Goal: Task Accomplishment & Management: Manage account settings

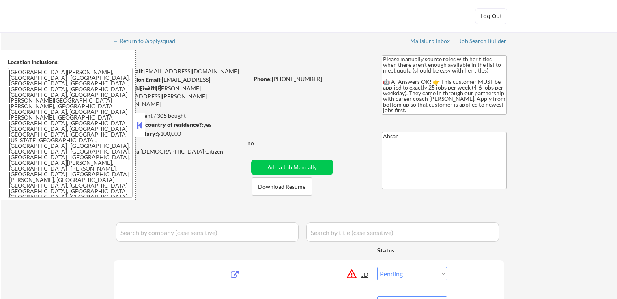
select select ""pending""
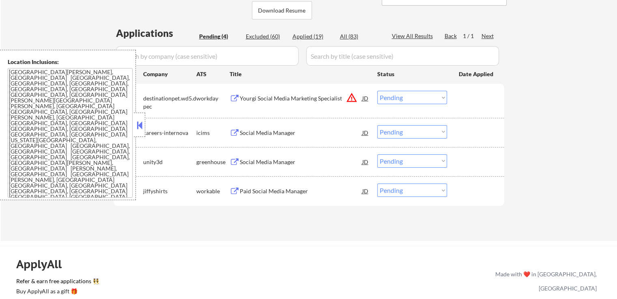
scroll to position [243, 0]
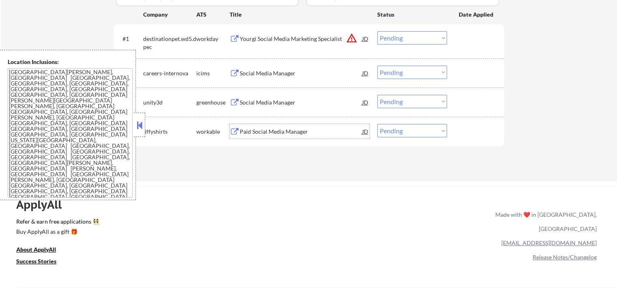
click at [259, 129] on div "Paid Social Media Manager" at bounding box center [301, 132] width 122 height 8
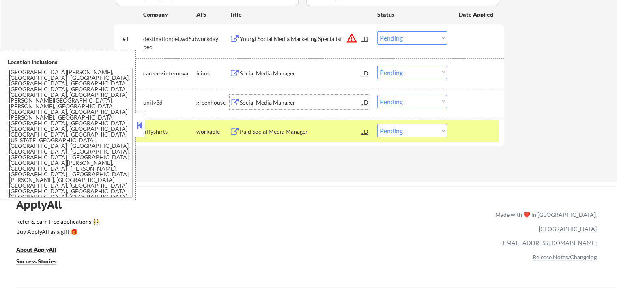
click at [244, 98] on div "Social Media Manager" at bounding box center [301, 102] width 122 height 15
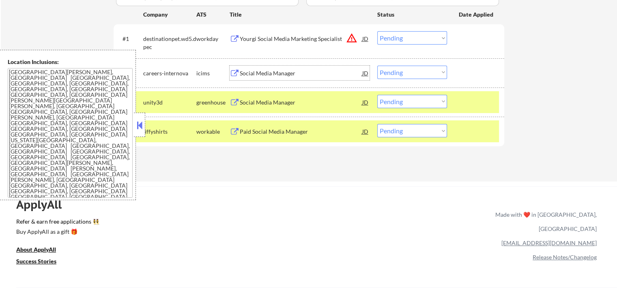
click at [245, 72] on div "Social Media Manager" at bounding box center [301, 73] width 122 height 8
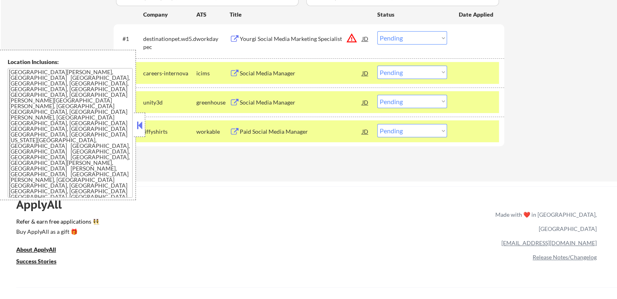
click at [246, 40] on div "Yourgi Social Media Marketing Specialist" at bounding box center [301, 39] width 122 height 8
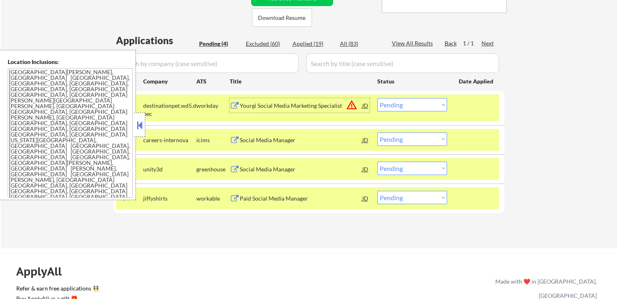
scroll to position [162, 0]
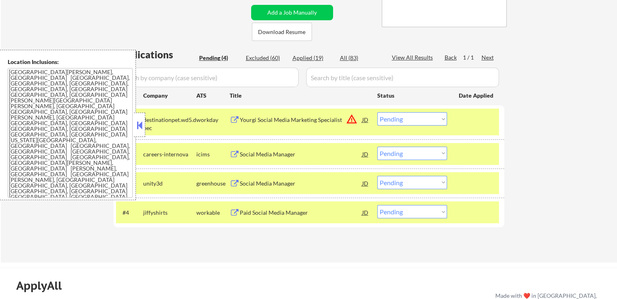
click at [141, 125] on button at bounding box center [139, 125] width 9 height 12
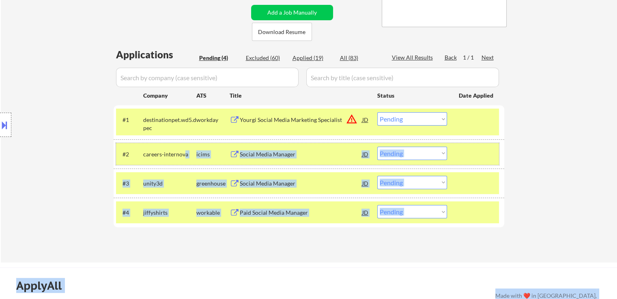
drag, startPoint x: 184, startPoint y: 151, endPoint x: 143, endPoint y: 153, distance: 41.0
click at [184, 157] on div "careers-internova" at bounding box center [169, 154] width 53 height 8
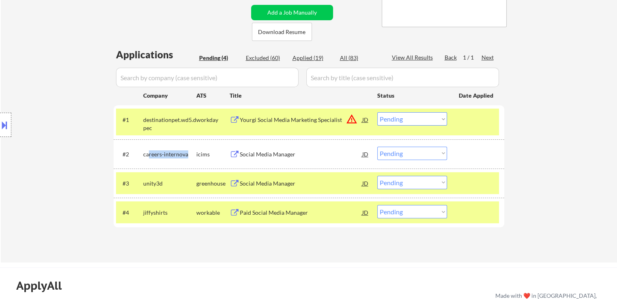
drag, startPoint x: 186, startPoint y: 153, endPoint x: 148, endPoint y: 157, distance: 37.9
click at [148, 157] on div "careers-internova" at bounding box center [169, 154] width 53 height 8
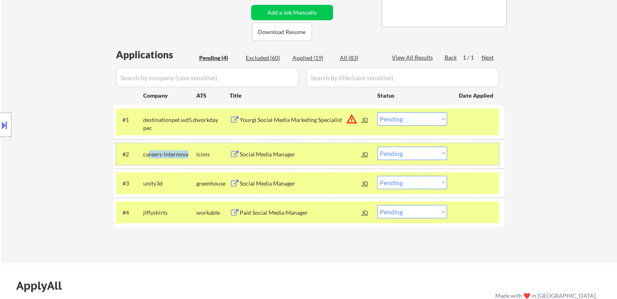
copy div "reers-internova"
drag, startPoint x: 167, startPoint y: 212, endPoint x: 141, endPoint y: 215, distance: 26.5
click at [141, 215] on div "#4 jiffyshirts workable Paid Social Media Manager JD Choose an option... Pendin…" at bounding box center [307, 213] width 383 height 22
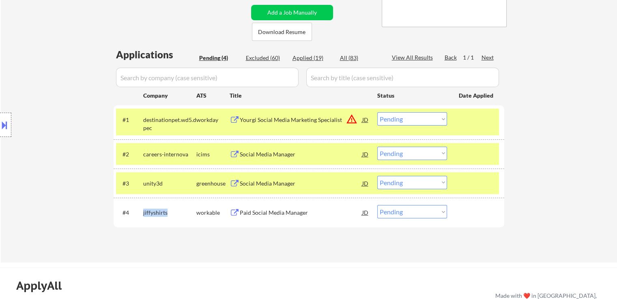
copy div "jiffyshirts"
click at [243, 181] on div "Social Media Manager" at bounding box center [301, 184] width 122 height 8
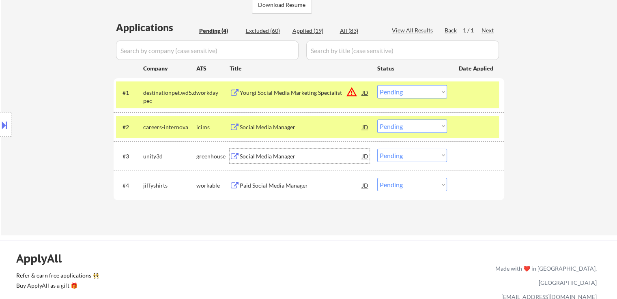
scroll to position [203, 0]
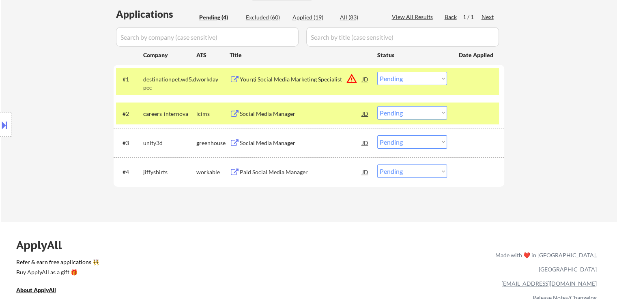
click at [239, 114] on button at bounding box center [235, 114] width 10 height 8
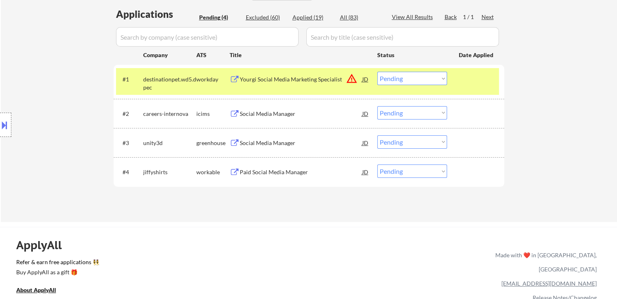
click at [387, 141] on select "Choose an option... Pending Applied Excluded (Questions) Excluded (Expired) Exc…" at bounding box center [412, 141] width 70 height 13
click at [377, 135] on select "Choose an option... Pending Applied Excluded (Questions) Excluded (Expired) Exc…" at bounding box center [412, 141] width 70 height 13
select select ""pending""
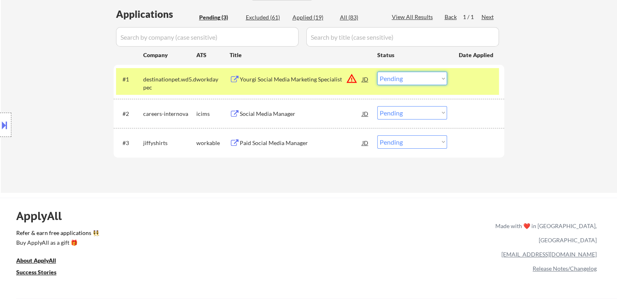
click at [399, 80] on select "Choose an option... Pending Applied Excluded (Questions) Excluded (Expired) Exc…" at bounding box center [412, 78] width 70 height 13
click at [377, 72] on select "Choose an option... Pending Applied Excluded (Questions) Excluded (Expired) Exc…" at bounding box center [412, 78] width 70 height 13
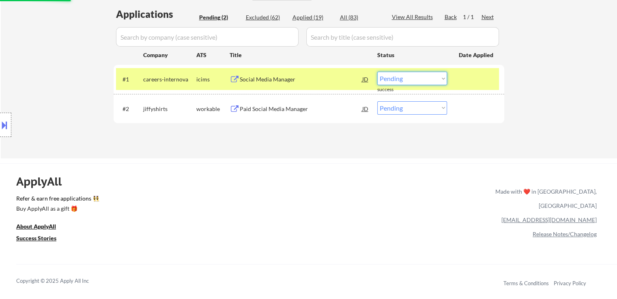
click at [401, 79] on select "Choose an option... Pending Applied Excluded (Questions) Excluded (Expired) Exc…" at bounding box center [412, 78] width 70 height 13
click at [377, 72] on select "Choose an option... Pending Applied Excluded (Questions) Excluded (Expired) Exc…" at bounding box center [412, 78] width 70 height 13
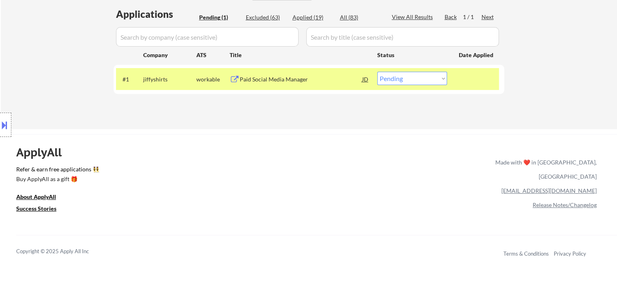
click at [391, 80] on select "Choose an option... Pending Applied Excluded (Questions) Excluded (Expired) Exc…" at bounding box center [412, 78] width 70 height 13
select select ""applied""
click at [377, 72] on select "Choose an option... Pending Applied Excluded (Questions) Excluded (Expired) Exc…" at bounding box center [412, 78] width 70 height 13
click at [492, 69] on div "#1 jiffyshirts workable Paid Social Media Manager JD warning_amber Choose an op…" at bounding box center [307, 79] width 383 height 22
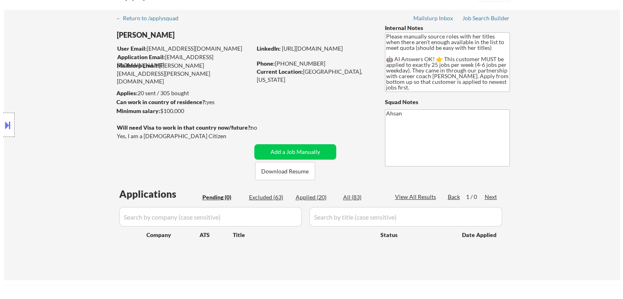
scroll to position [81, 0]
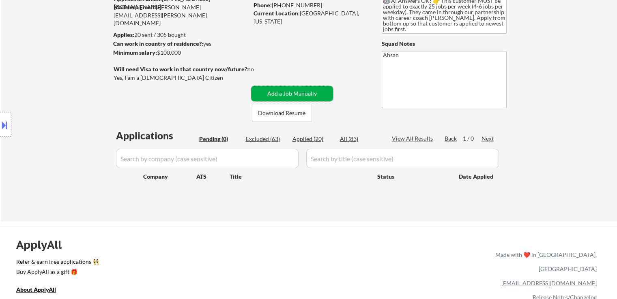
click at [296, 92] on button "Add a Job Manually" at bounding box center [292, 93] width 82 height 15
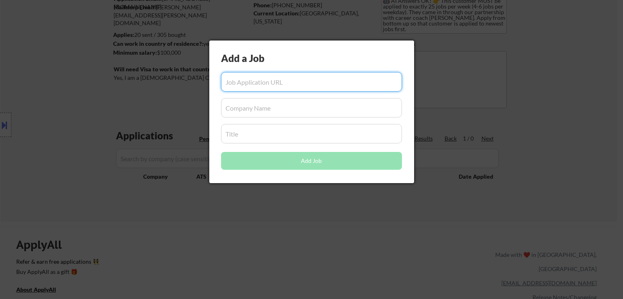
click at [285, 133] on input "input" at bounding box center [311, 133] width 181 height 19
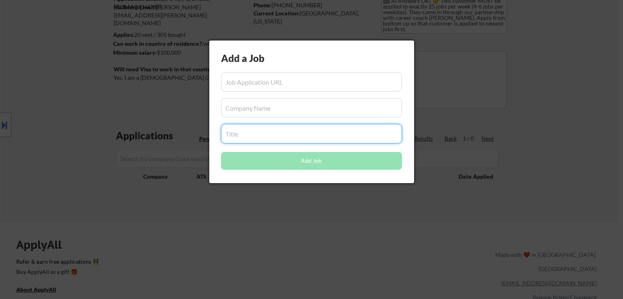
paste input "Director of Social Media & Creative"
type input "Director of Social Media & Creative"
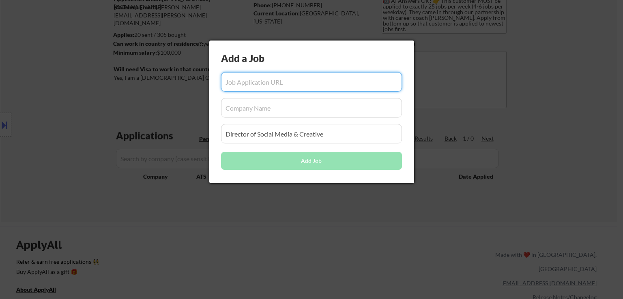
click at [284, 91] on input "input" at bounding box center [311, 81] width 181 height 19
paste input "[URL][DOMAIN_NAME]"
type input "[URL][DOMAIN_NAME]"
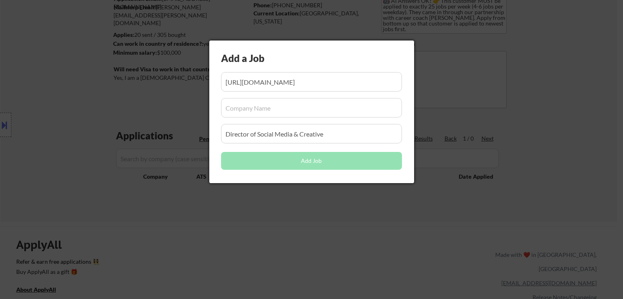
scroll to position [0, 0]
click at [282, 107] on input "input" at bounding box center [311, 107] width 181 height 19
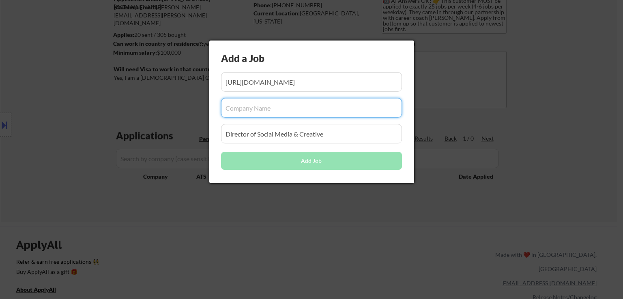
paste input "swing-left.breezy"
drag, startPoint x: 255, startPoint y: 108, endPoint x: 373, endPoint y: 106, distance: 117.6
click at [373, 106] on input "input" at bounding box center [311, 107] width 181 height 19
type input "swing-left"
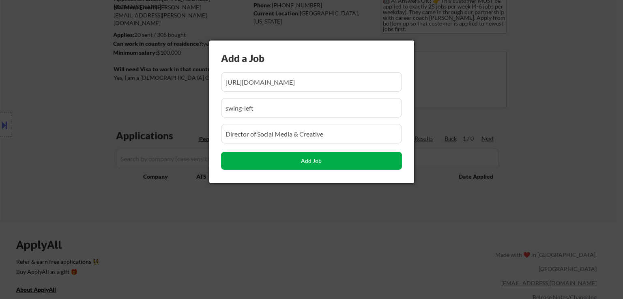
click at [316, 161] on button "Add Job" at bounding box center [311, 161] width 181 height 18
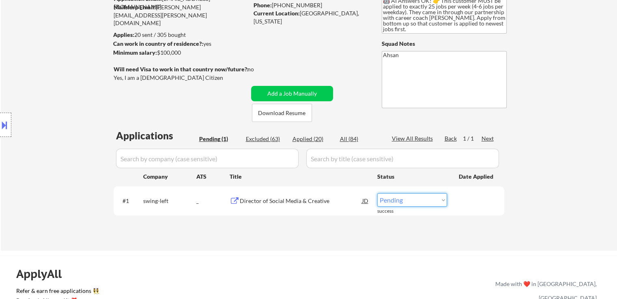
click at [414, 200] on select "Choose an option... Pending Applied Excluded (Questions) Excluded (Expired) Exc…" at bounding box center [412, 199] width 70 height 13
select select ""applied""
click at [377, 193] on select "Choose an option... Pending Applied Excluded (Questions) Excluded (Expired) Exc…" at bounding box center [412, 199] width 70 height 13
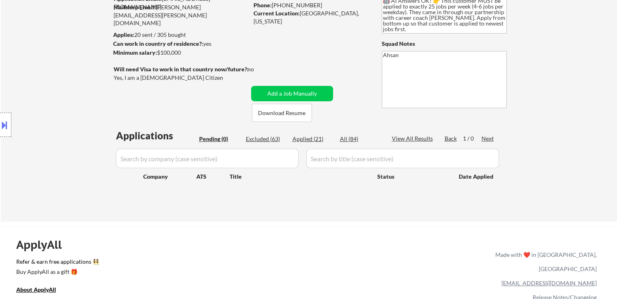
click at [309, 140] on div "Applied (21)" at bounding box center [312, 139] width 41 height 8
select select ""applied""
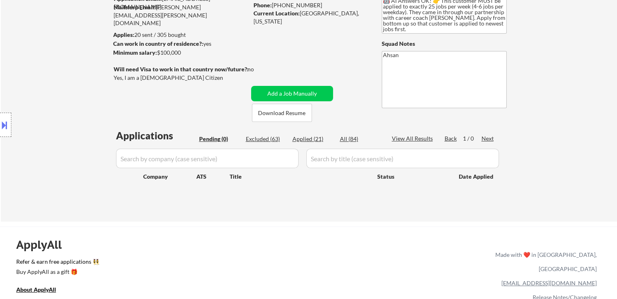
select select ""applied""
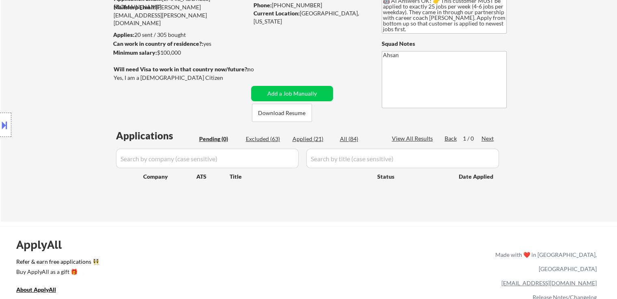
select select ""applied""
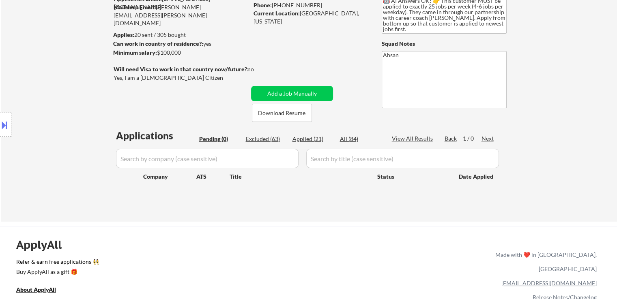
select select ""applied""
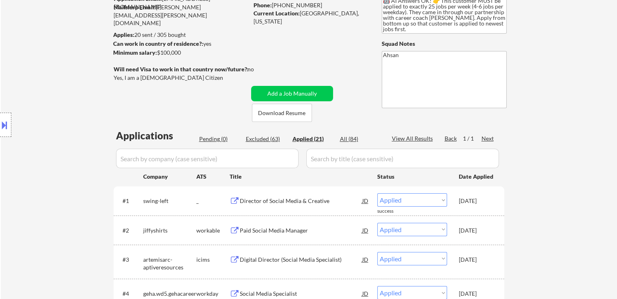
click at [266, 164] on input "input" at bounding box center [207, 158] width 182 height 19
paste input "sproutsocialprospects"
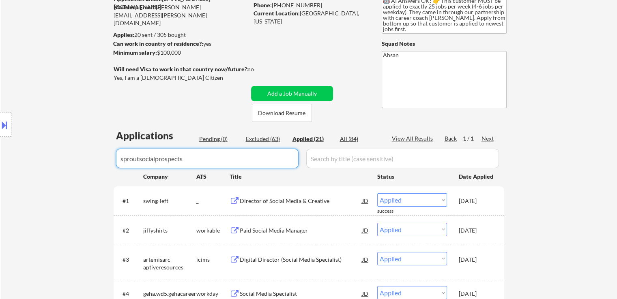
drag, startPoint x: 168, startPoint y: 161, endPoint x: 276, endPoint y: 165, distance: 108.4
click at [294, 163] on input "input" at bounding box center [207, 158] width 182 height 19
type input "sproutsocial"
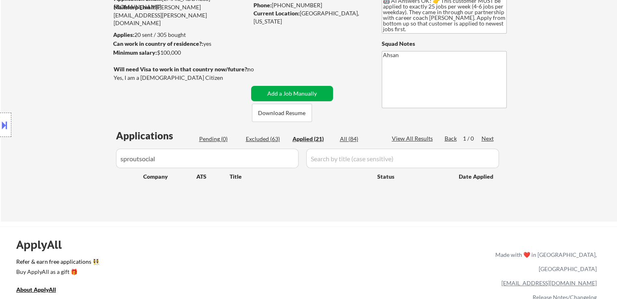
click at [303, 96] on button "Add a Job Manually" at bounding box center [292, 93] width 82 height 15
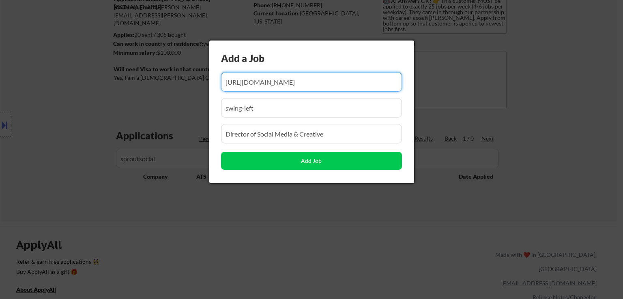
scroll to position [0, 52]
click at [338, 80] on input "input" at bounding box center [311, 81] width 181 height 19
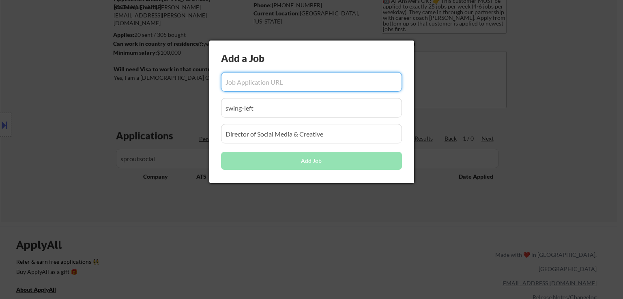
paste input "[URL][DOMAIN_NAME]"
type input "[URL][DOMAIN_NAME]"
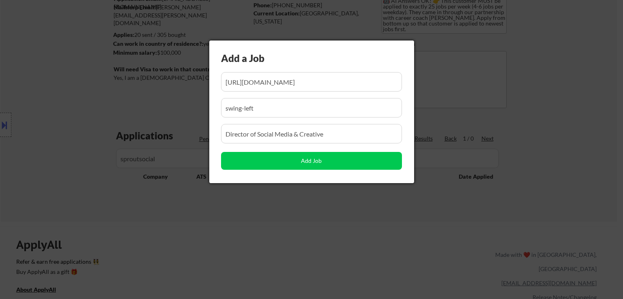
scroll to position [0, 0]
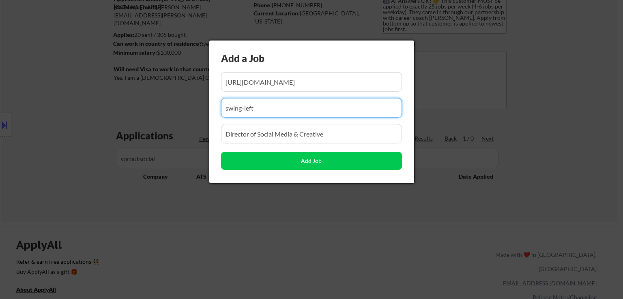
drag, startPoint x: 271, startPoint y: 109, endPoint x: 142, endPoint y: 108, distance: 129.4
click at [142, 108] on body "← Return to /applysquad Mailslurp Inbox Job Search Builder [PERSON_NAME] User E…" at bounding box center [311, 68] width 623 height 299
paste input "sproutsocialprospects"
type input "sproutsocialprospects"
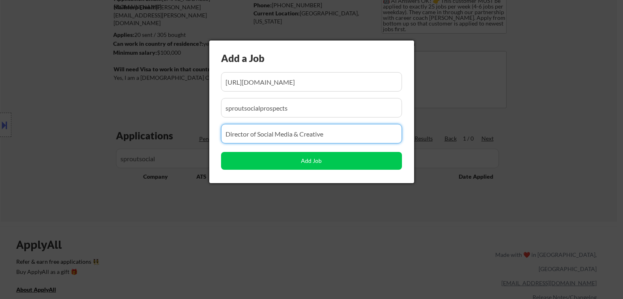
drag, startPoint x: 353, startPoint y: 131, endPoint x: 159, endPoint y: 153, distance: 195.1
click at [159, 153] on body "← Return to /applysquad Mailslurp Inbox Job Search Builder [PERSON_NAME] User E…" at bounding box center [311, 68] width 623 height 299
paste input "Director, Social Media Marketing"
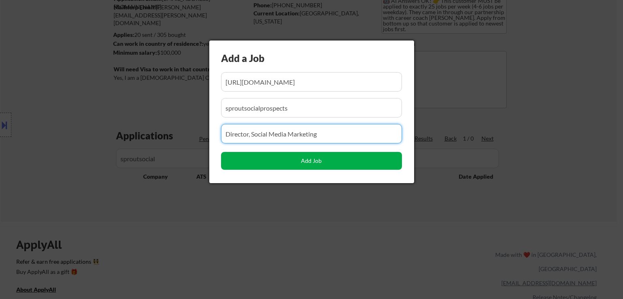
type input "Director, Social Media Marketing"
click at [315, 161] on button "Add Job" at bounding box center [311, 161] width 181 height 18
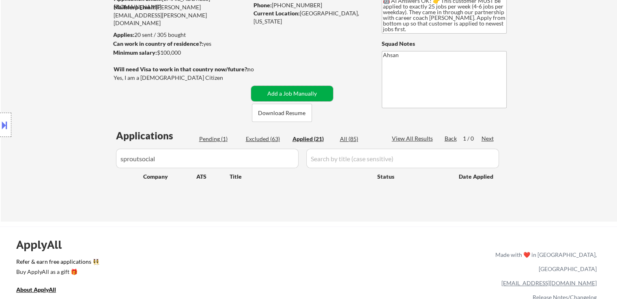
click at [315, 95] on button "Add a Job Manually" at bounding box center [292, 93] width 82 height 15
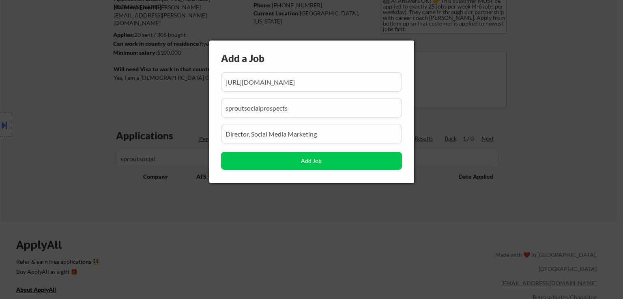
scroll to position [0, 28]
click at [324, 86] on input "input" at bounding box center [311, 81] width 181 height 19
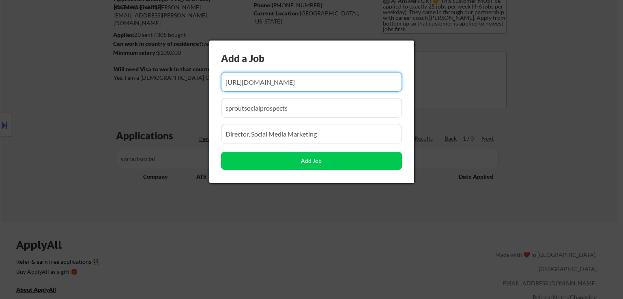
paste input "[URL][DOMAIN_NAME]"
type input "[URL][DOMAIN_NAME]"
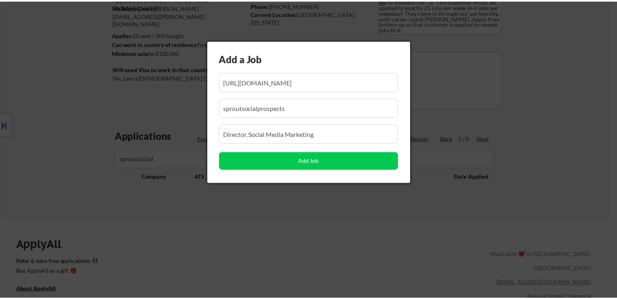
scroll to position [0, 0]
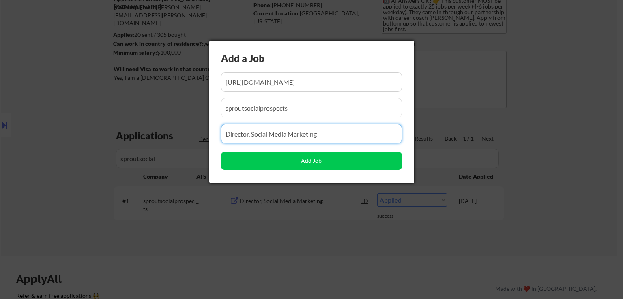
drag, startPoint x: 359, startPoint y: 131, endPoint x: 84, endPoint y: 153, distance: 275.0
click at [84, 153] on body "← Return to /applysquad Mailslurp Inbox Job Search Builder [PERSON_NAME] User E…" at bounding box center [311, 68] width 623 height 299
paste input "Director of Social Media"
type input "Director of Social Media"
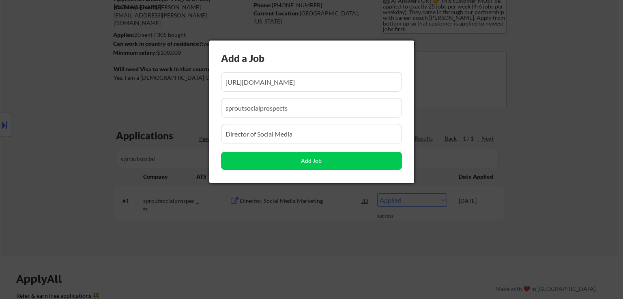
drag, startPoint x: 310, startPoint y: 106, endPoint x: 78, endPoint y: 111, distance: 232.0
click at [78, 111] on body "← Return to /applysquad Mailslurp Inbox Job Search Builder [PERSON_NAME] User E…" at bounding box center [311, 68] width 623 height 299
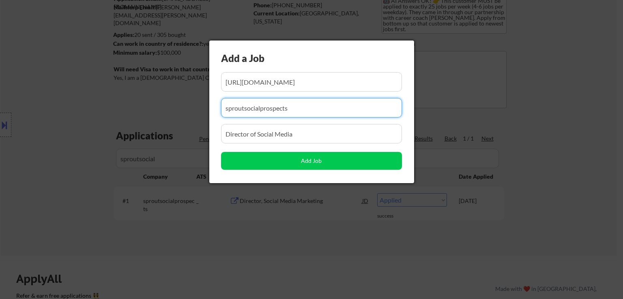
paste input "flock%20safety"
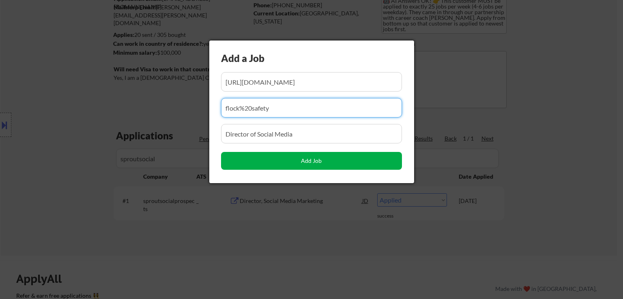
type input "flock%20safety"
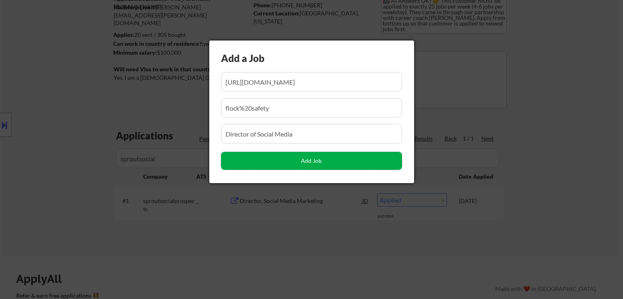
click at [336, 163] on button "Add Job" at bounding box center [311, 161] width 181 height 18
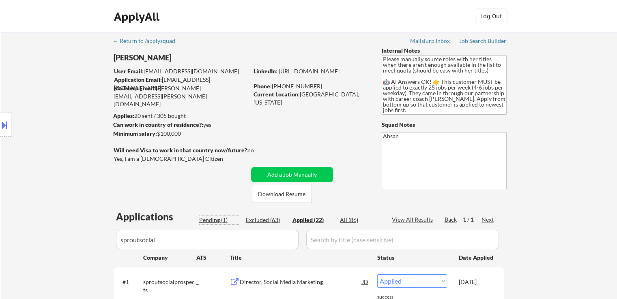
click at [214, 222] on div "Pending (1)" at bounding box center [219, 220] width 41 height 8
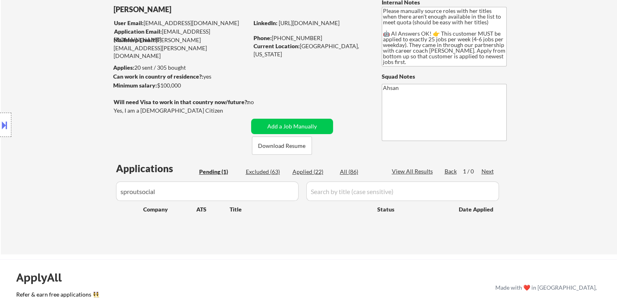
scroll to position [162, 0]
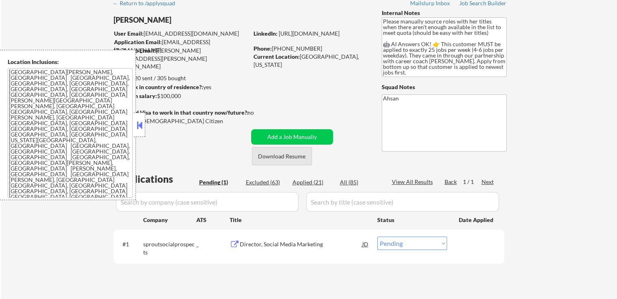
scroll to position [81, 0]
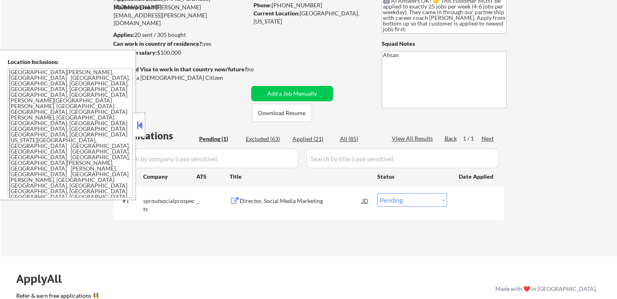
click at [414, 200] on select "Choose an option... Pending Applied Excluded (Questions) Excluded (Expired) Exc…" at bounding box center [412, 199] width 70 height 13
select select ""applied""
click at [377, 193] on select "Choose an option... Pending Applied Excluded (Questions) Excluded (Expired) Exc…" at bounding box center [412, 199] width 70 height 13
click at [316, 141] on div "Applied (21)" at bounding box center [312, 139] width 41 height 8
select select ""applied""
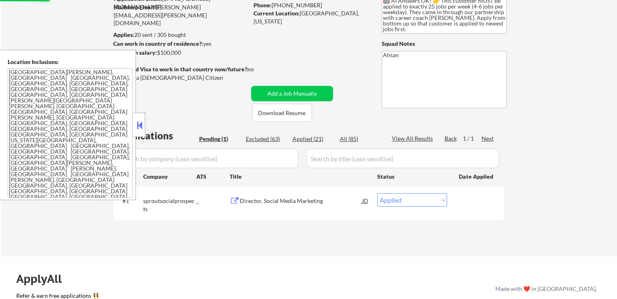
select select ""applied""
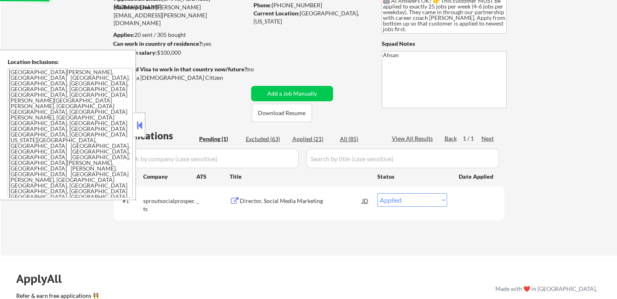
select select ""applied""
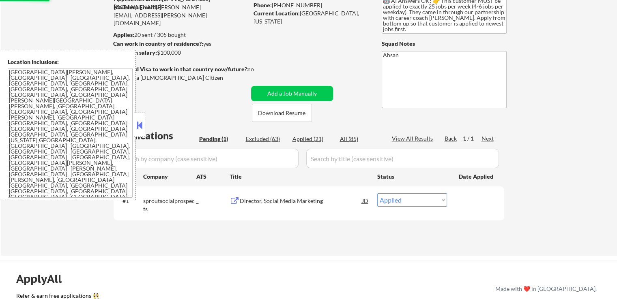
select select ""applied""
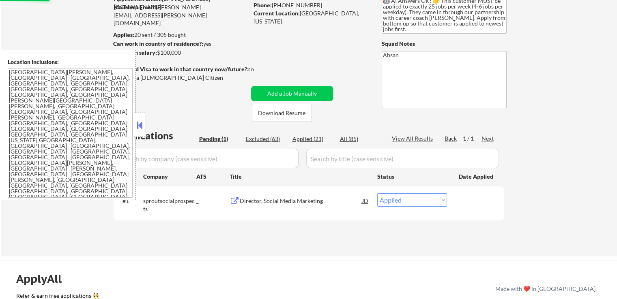
select select ""applied""
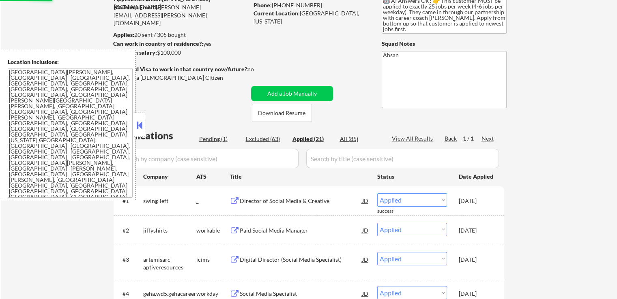
select select ""applied""
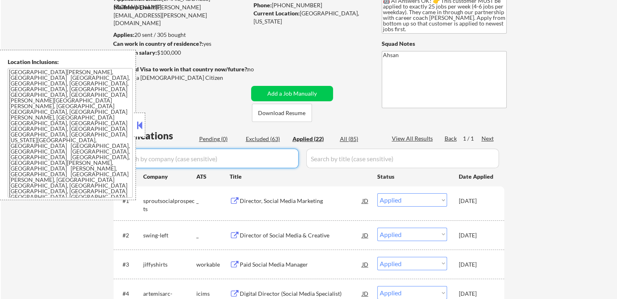
click at [232, 158] on input "input" at bounding box center [207, 158] width 182 height 19
paste input "flock%20safety"
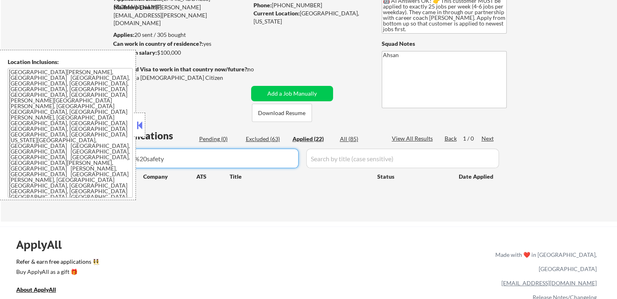
type input "flock%20safety"
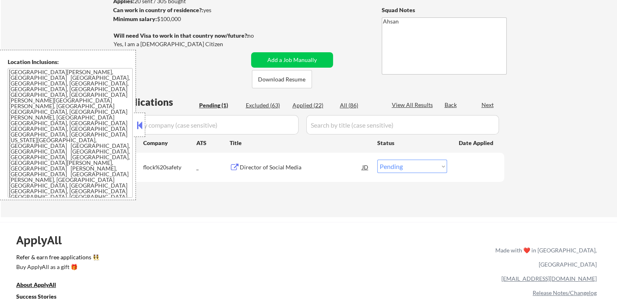
scroll to position [162, 0]
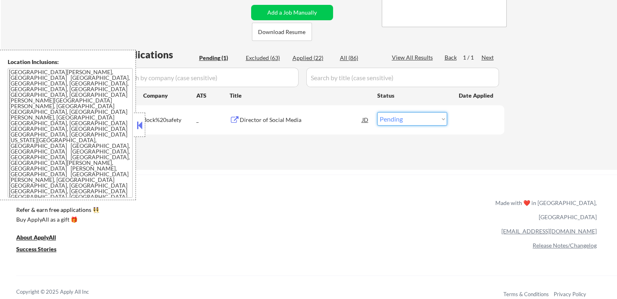
click at [411, 121] on select "Choose an option... Pending Applied Excluded (Questions) Excluded (Expired) Exc…" at bounding box center [412, 118] width 70 height 13
select select ""applied""
click at [377, 112] on select "Choose an option... Pending Applied Excluded (Questions) Excluded (Expired) Exc…" at bounding box center [412, 118] width 70 height 13
